Goal: Task Accomplishment & Management: Complete application form

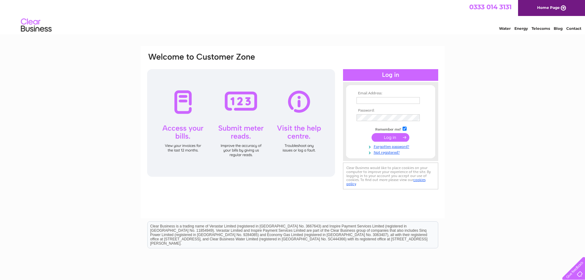
click at [410, 102] on input "text" at bounding box center [388, 100] width 63 height 7
type input "e"
click at [397, 151] on tbody "Email Address: e Password: Remember me? Forgotten password?" at bounding box center [390, 123] width 71 height 64
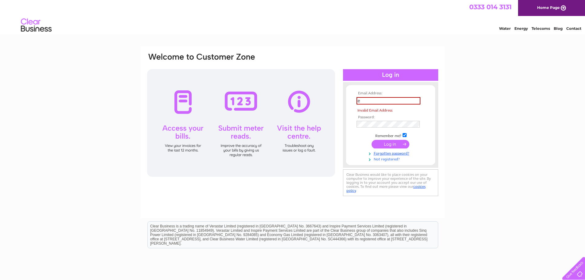
click at [383, 157] on link "Not registered?" at bounding box center [392, 159] width 70 height 6
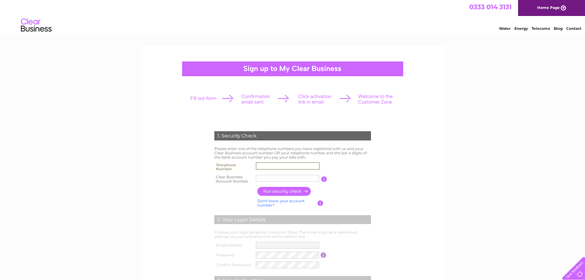
click at [314, 168] on input "text" at bounding box center [288, 165] width 64 height 7
type input "01142610011"
